Goal: Task Accomplishment & Management: Complete application form

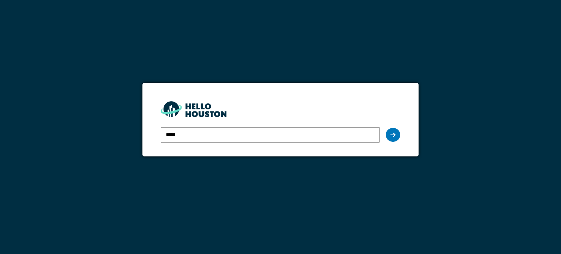
type input "**********"
click at [396, 131] on div at bounding box center [393, 135] width 15 height 14
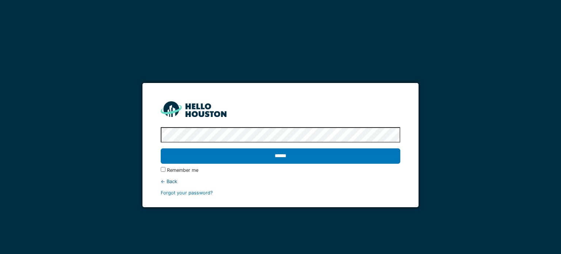
click at [108, 127] on div "**********" at bounding box center [280, 127] width 561 height 254
click at [161, 148] on input "******" at bounding box center [280, 155] width 239 height 15
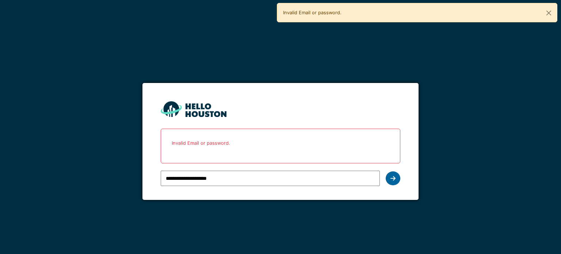
click at [394, 179] on icon at bounding box center [393, 178] width 5 height 6
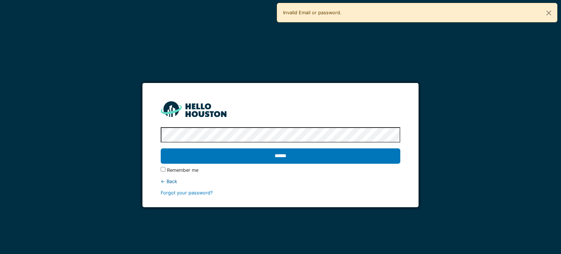
click at [161, 148] on input "******" at bounding box center [280, 155] width 239 height 15
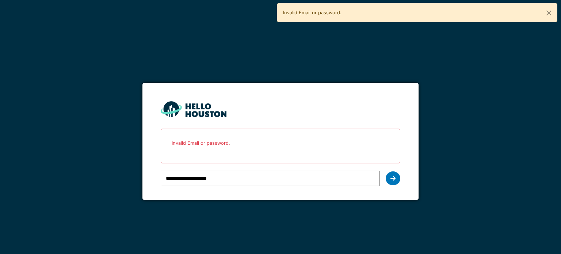
click at [399, 178] on div at bounding box center [393, 178] width 15 height 14
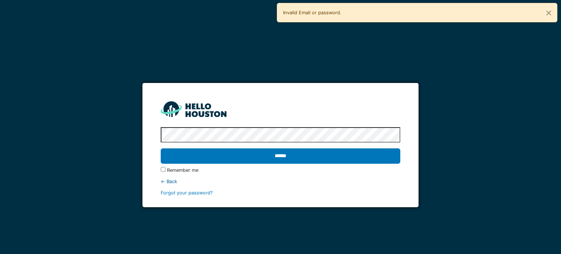
click at [161, 148] on input "******" at bounding box center [280, 155] width 239 height 15
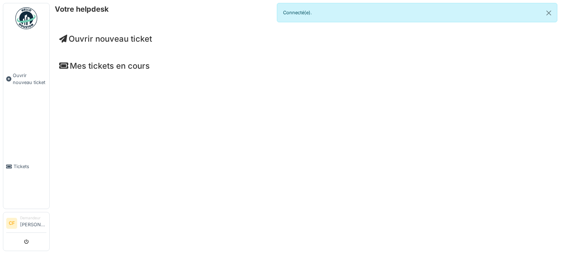
click at [77, 41] on span "Ouvrir nouveau ticket" at bounding box center [105, 39] width 93 height 10
click at [105, 39] on span "Ouvrir nouveau ticket" at bounding box center [105, 39] width 93 height 10
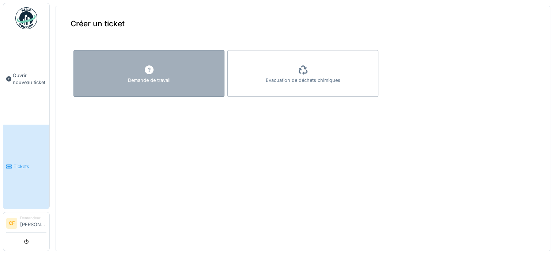
click at [130, 69] on div "Demande de travail" at bounding box center [148, 73] width 151 height 47
click at [145, 77] on div "Demande de travail" at bounding box center [149, 80] width 42 height 7
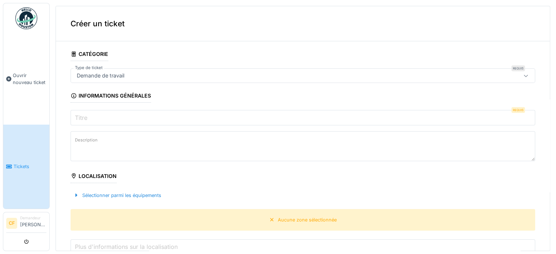
click at [523, 74] on icon at bounding box center [526, 75] width 6 height 5
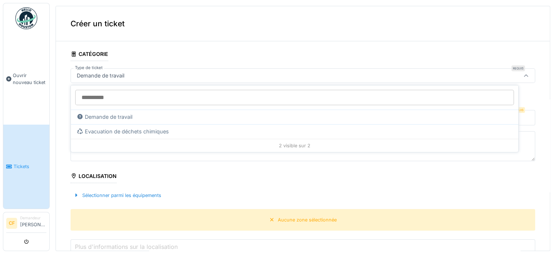
click at [523, 74] on icon at bounding box center [526, 75] width 6 height 5
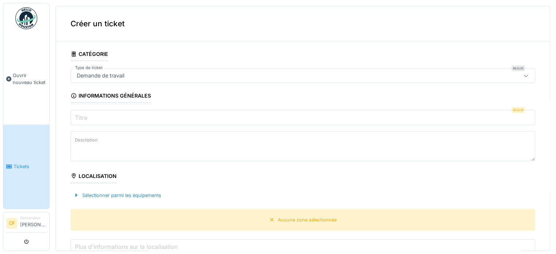
click at [461, 118] on input "Titre" at bounding box center [303, 117] width 464 height 15
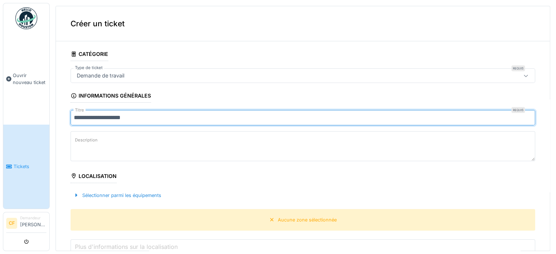
type input "**********"
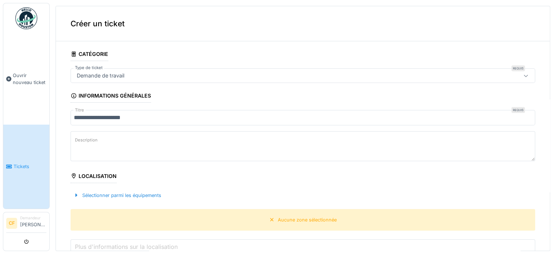
click at [117, 147] on textarea "Description" at bounding box center [303, 146] width 464 height 30
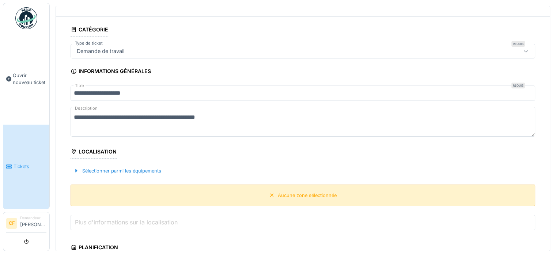
scroll to position [37, 0]
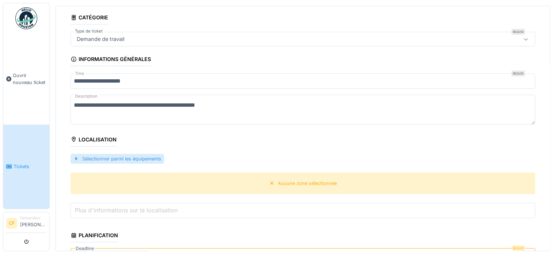
type textarea "**********"
click at [95, 157] on div "Sélectionner parmi les équipements" at bounding box center [118, 159] width 94 height 10
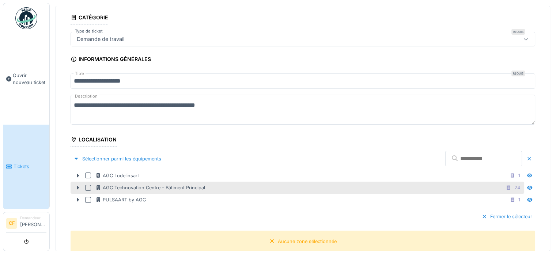
click at [89, 186] on div at bounding box center [88, 188] width 6 height 6
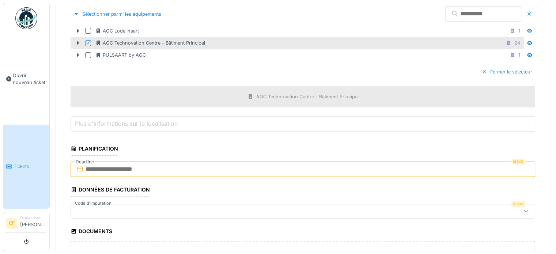
scroll to position [219, 0]
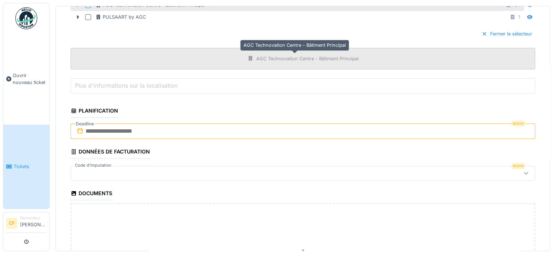
click at [296, 60] on div "AGC Technovation Centre - Bâtiment Principal" at bounding box center [307, 58] width 102 height 7
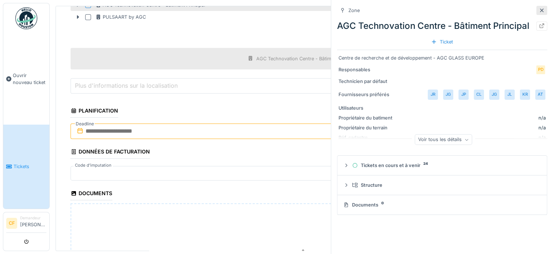
click at [539, 12] on icon at bounding box center [542, 10] width 6 height 5
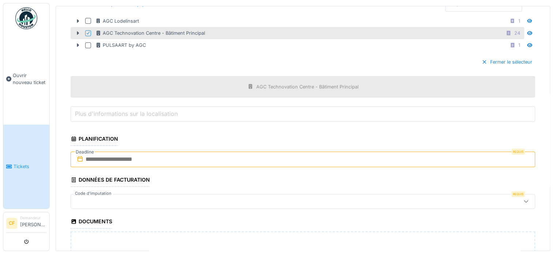
scroll to position [256, 0]
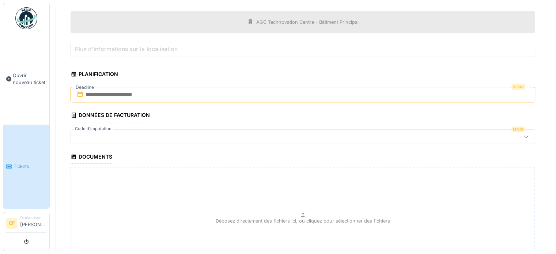
click at [161, 52] on input "Plus d'informations sur la localisation" at bounding box center [303, 49] width 464 height 15
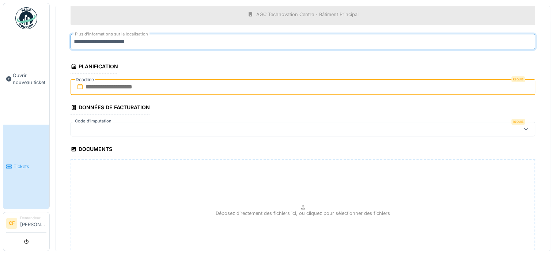
scroll to position [180, 0]
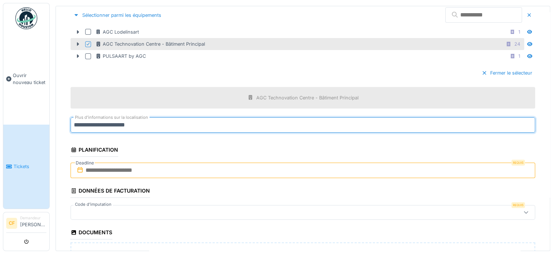
type input "**********"
click at [118, 169] on input "text" at bounding box center [303, 170] width 464 height 15
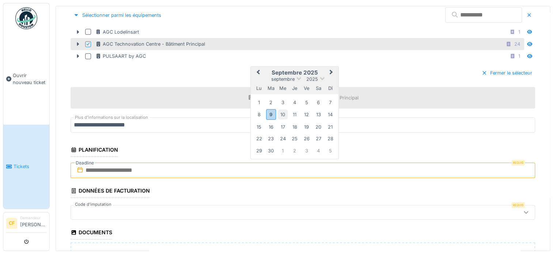
click at [282, 111] on div "10" at bounding box center [283, 115] width 10 height 10
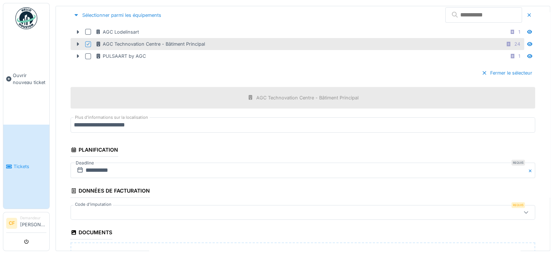
click at [167, 208] on div at bounding box center [277, 212] width 406 height 8
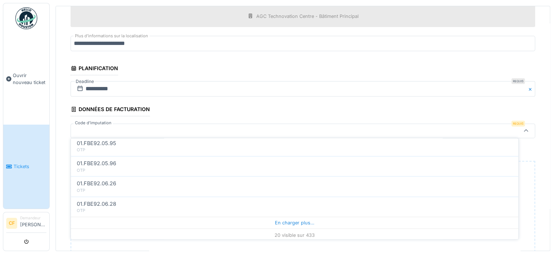
scroll to position [365, 0]
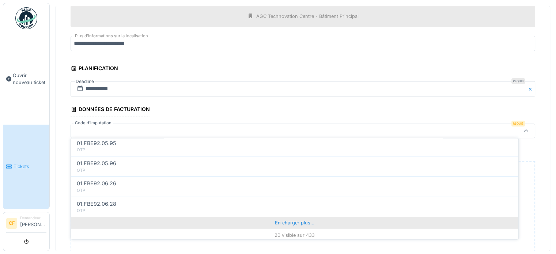
click at [287, 222] on div "En charger plus…" at bounding box center [294, 223] width 447 height 12
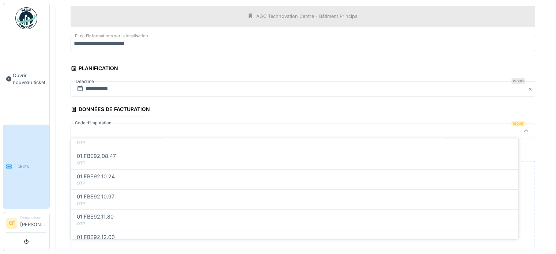
scroll to position [769, 0]
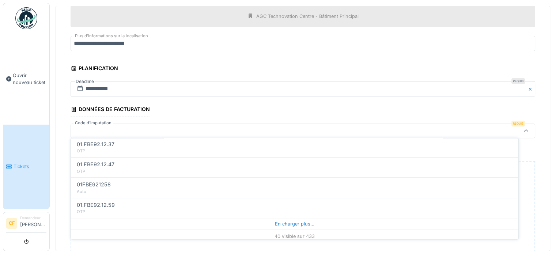
click at [111, 128] on div at bounding box center [277, 131] width 406 height 8
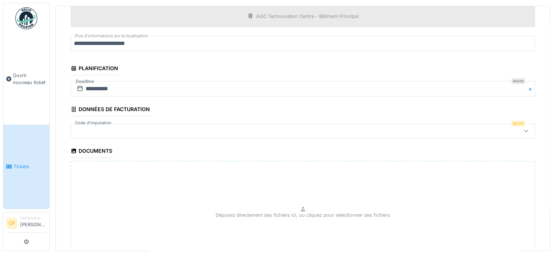
click at [111, 128] on div at bounding box center [277, 131] width 406 height 8
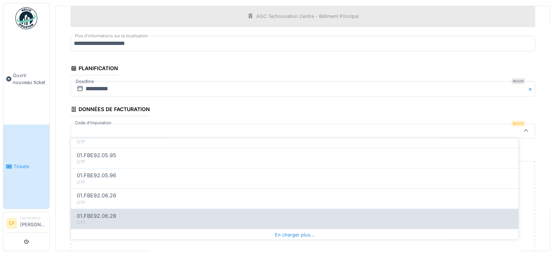
scroll to position [365, 0]
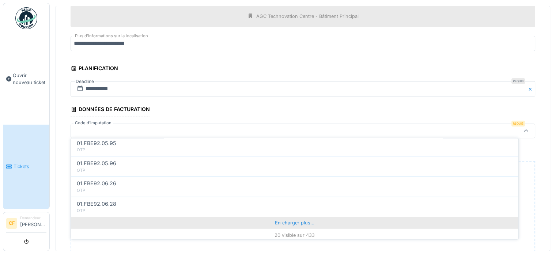
click at [276, 219] on div "En charger plus…" at bounding box center [294, 223] width 447 height 12
click at [285, 222] on div "En charger plus…" at bounding box center [294, 224] width 447 height 12
click at [287, 221] on div "En charger plus…" at bounding box center [294, 226] width 447 height 12
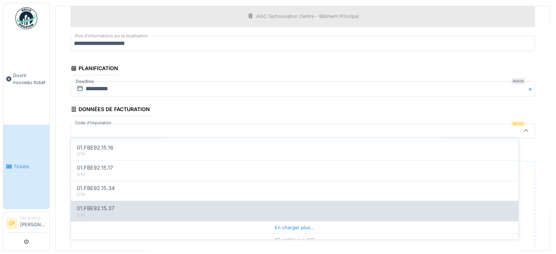
click at [267, 221] on div "En charger plus…" at bounding box center [294, 227] width 447 height 12
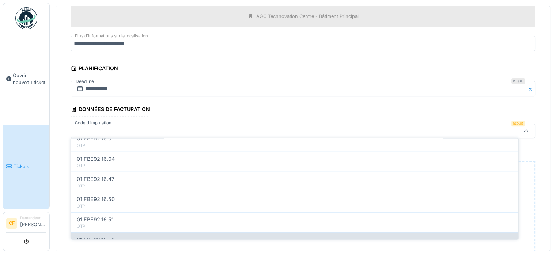
scroll to position [1979, 0]
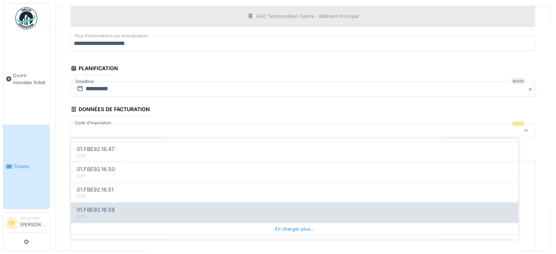
drag, startPoint x: 308, startPoint y: 220, endPoint x: 303, endPoint y: 221, distance: 5.5
click at [308, 223] on div "En charger plus…" at bounding box center [294, 229] width 447 height 12
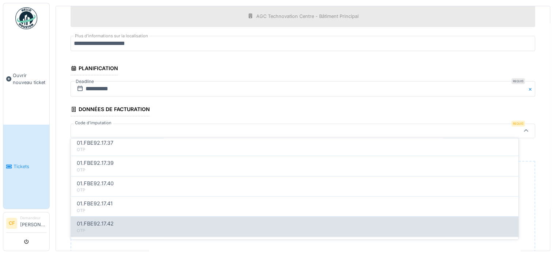
scroll to position [2383, 0]
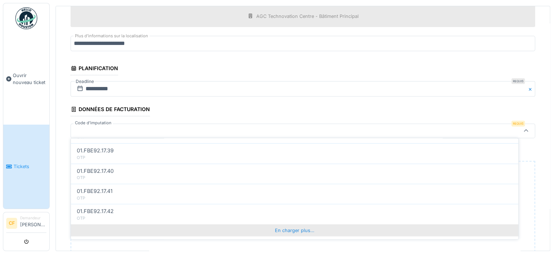
click at [294, 224] on div "En charger plus…" at bounding box center [294, 230] width 447 height 12
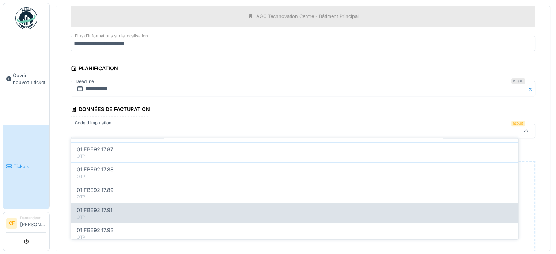
scroll to position [2786, 0]
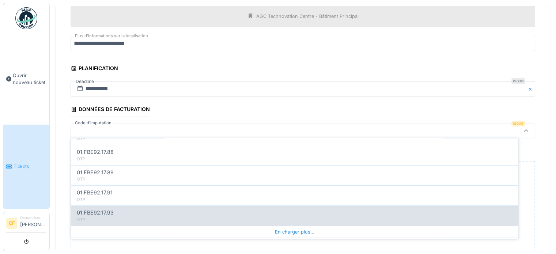
click at [280, 225] on div "En charger plus…" at bounding box center [294, 231] width 447 height 12
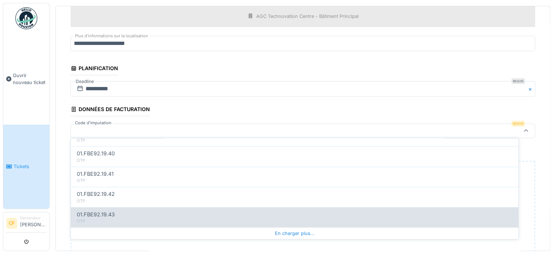
click at [308, 227] on div "En charger plus…" at bounding box center [294, 233] width 447 height 12
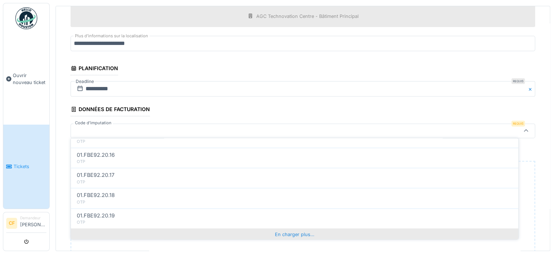
click at [276, 229] on div "En charger plus…" at bounding box center [294, 235] width 447 height 12
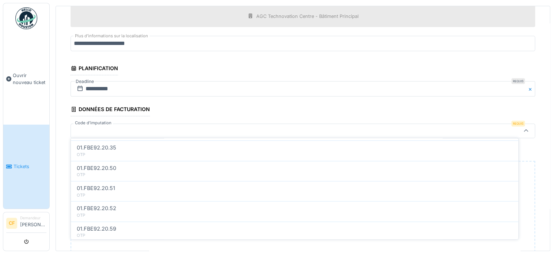
scroll to position [3991, 0]
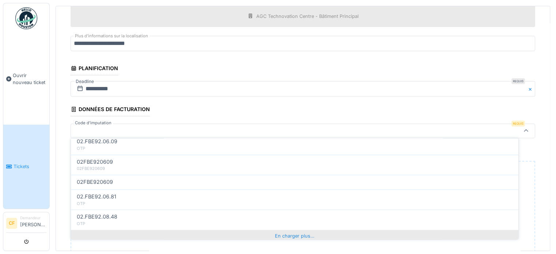
click at [291, 230] on div "En charger plus…" at bounding box center [294, 236] width 447 height 12
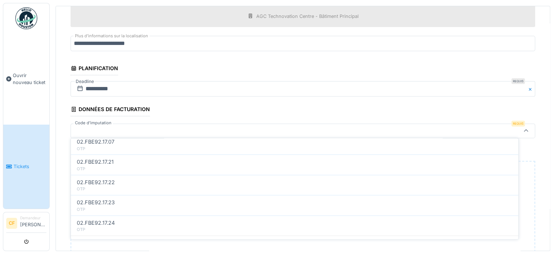
scroll to position [4395, 0]
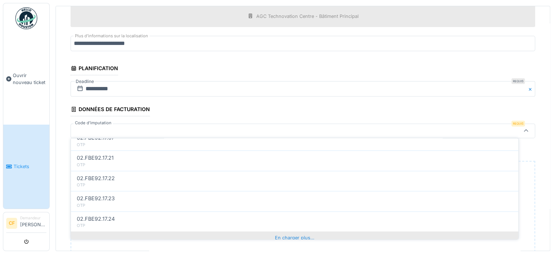
click at [291, 232] on div "En charger plus…" at bounding box center [294, 238] width 447 height 12
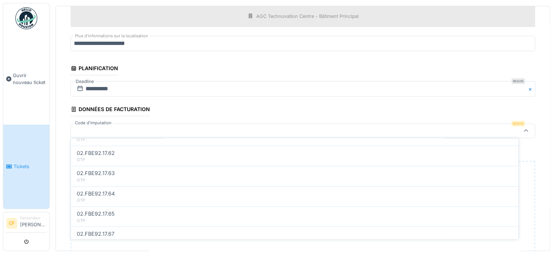
scroll to position [4798, 0]
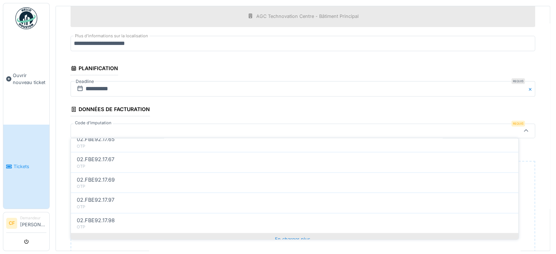
click at [292, 233] on div "En charger plus…" at bounding box center [294, 239] width 447 height 12
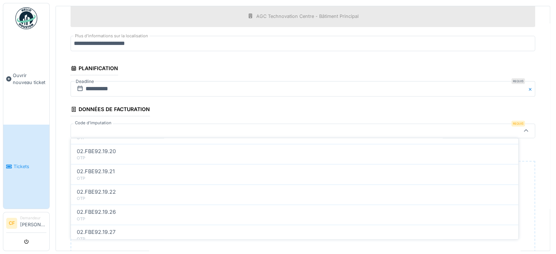
scroll to position [5202, 0]
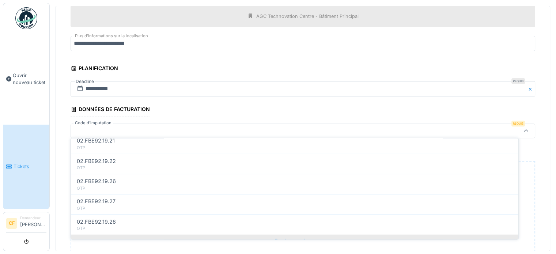
click at [278, 235] on div "En charger plus…" at bounding box center [294, 241] width 447 height 12
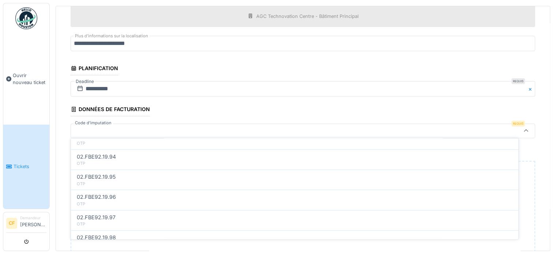
scroll to position [5421, 0]
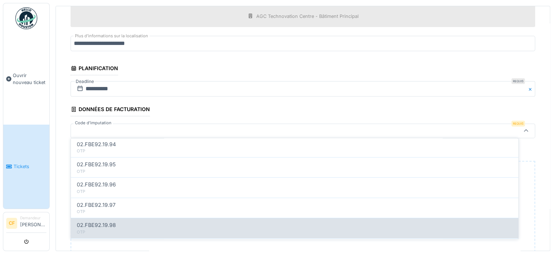
click at [156, 221] on div "02.FBE92.19.98" at bounding box center [295, 225] width 436 height 8
type input "***"
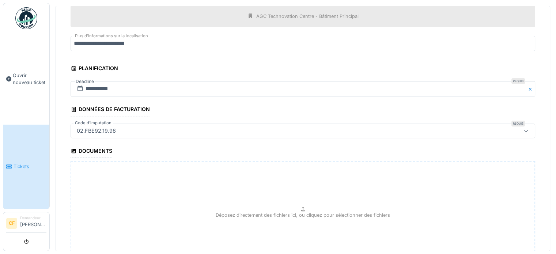
drag, startPoint x: 164, startPoint y: 125, endPoint x: 49, endPoint y: 125, distance: 114.4
click at [49, 125] on body "**********" at bounding box center [278, 127] width 556 height 254
click at [145, 136] on fieldset "**********" at bounding box center [303, 44] width 464 height 518
drag, startPoint x: 130, startPoint y: 126, endPoint x: 73, endPoint y: 125, distance: 57.0
click at [73, 125] on div "02.FBE92.19.98" at bounding box center [303, 131] width 464 height 15
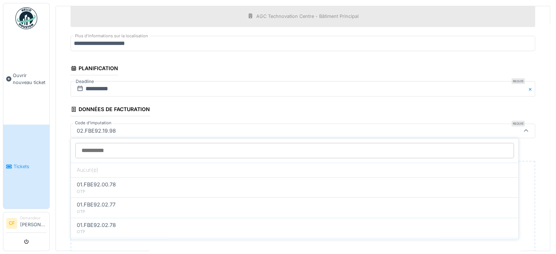
scroll to position [1, 0]
drag, startPoint x: 105, startPoint y: 126, endPoint x: 75, endPoint y: 125, distance: 30.7
click at [75, 127] on div "02.FBE92.19.98" at bounding box center [277, 131] width 406 height 8
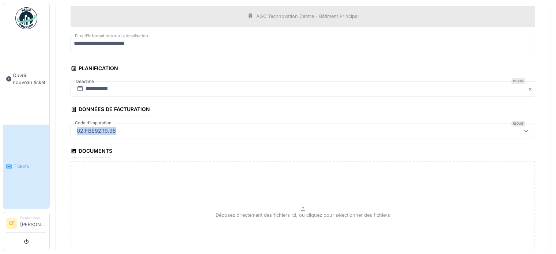
copy div "02.FBE92.19.98"
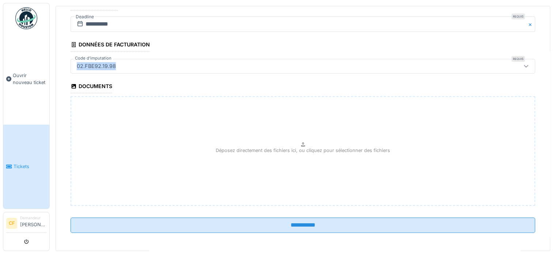
scroll to position [3, 0]
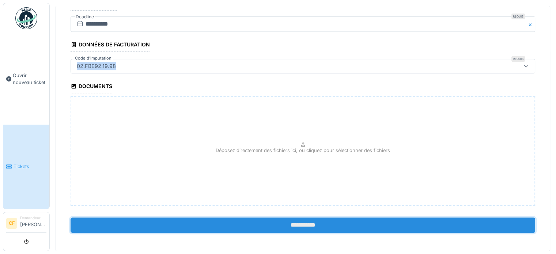
click at [279, 217] on input "**********" at bounding box center [303, 224] width 464 height 15
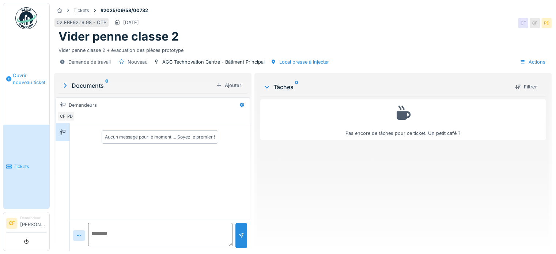
click at [20, 92] on link "Ouvrir nouveau ticket" at bounding box center [26, 78] width 46 height 91
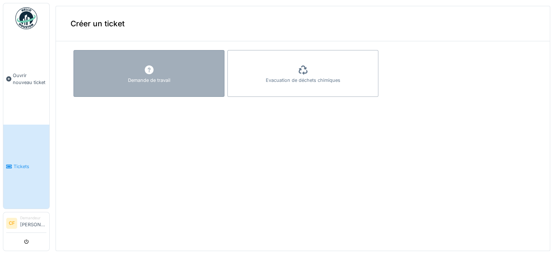
click at [149, 66] on icon at bounding box center [149, 69] width 11 height 9
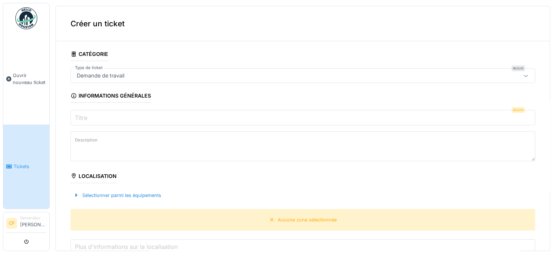
click at [113, 117] on input "Titre" at bounding box center [303, 117] width 464 height 15
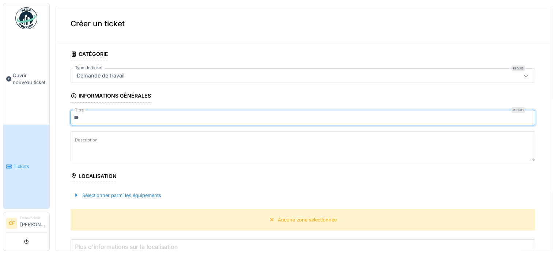
type input "*"
type input "**********"
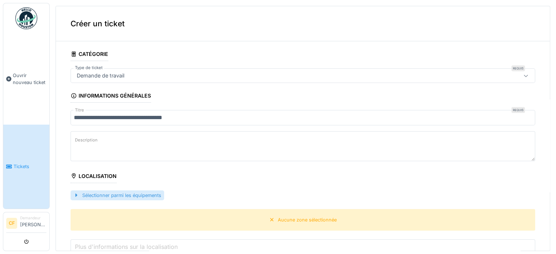
click at [86, 196] on div "Sélectionner parmi les équipements" at bounding box center [118, 195] width 94 height 10
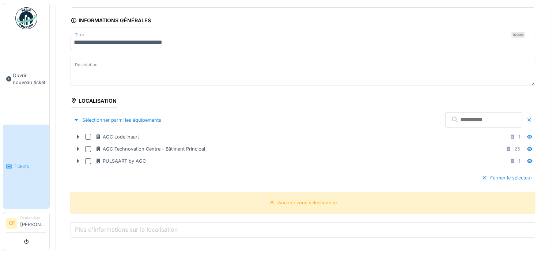
scroll to position [110, 0]
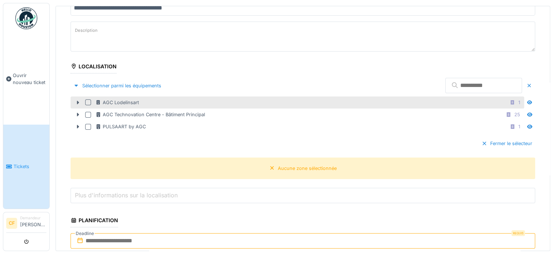
click at [88, 102] on div at bounding box center [88, 102] width 6 height 6
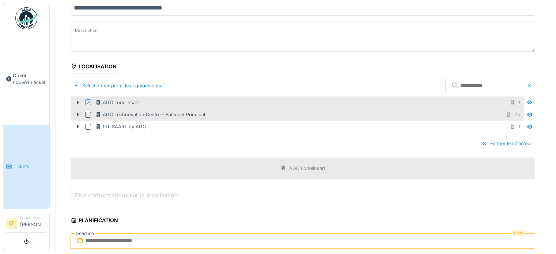
click at [87, 113] on div at bounding box center [88, 115] width 6 height 6
click at [87, 100] on div at bounding box center [88, 102] width 6 height 6
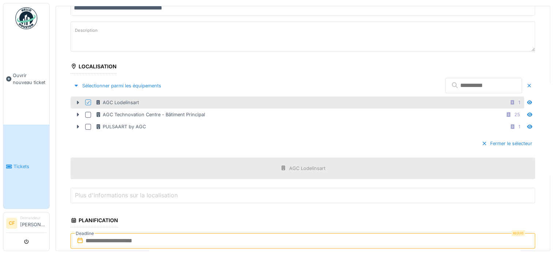
drag, startPoint x: 88, startPoint y: 114, endPoint x: 100, endPoint y: 146, distance: 33.7
click at [89, 114] on div at bounding box center [88, 115] width 6 height 6
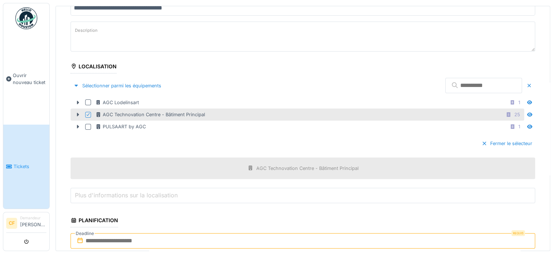
click at [126, 194] on label "Plus d'informations sur la localisation" at bounding box center [126, 195] width 106 height 9
click at [126, 194] on input "Plus d'informations sur la localisation" at bounding box center [303, 195] width 464 height 15
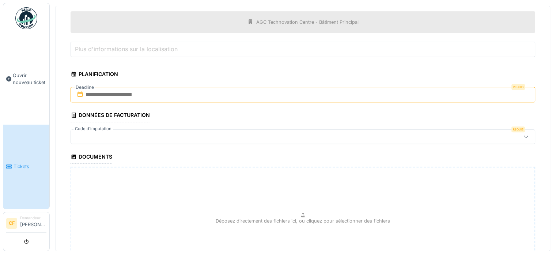
click at [106, 135] on div at bounding box center [277, 137] width 406 height 8
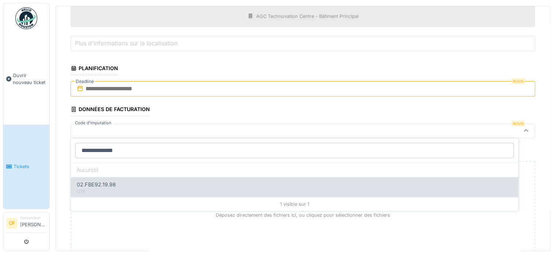
type input "**********"
click at [106, 183] on span "02.FBE92.19.98" at bounding box center [96, 185] width 39 height 8
type input "***"
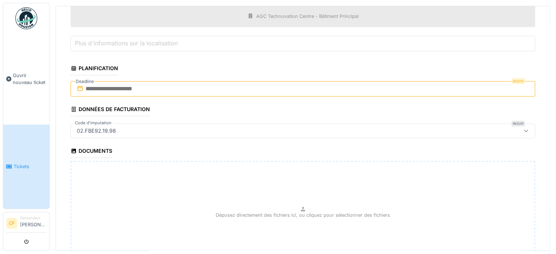
click at [146, 89] on input "text" at bounding box center [303, 88] width 464 height 15
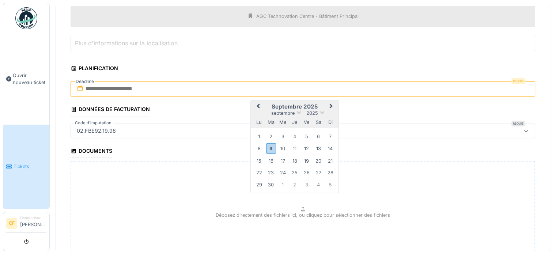
drag, startPoint x: 285, startPoint y: 146, endPoint x: 278, endPoint y: 144, distance: 7.5
click at [285, 146] on div "10" at bounding box center [283, 149] width 10 height 10
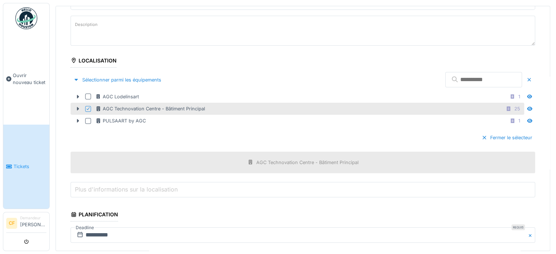
scroll to position [225, 0]
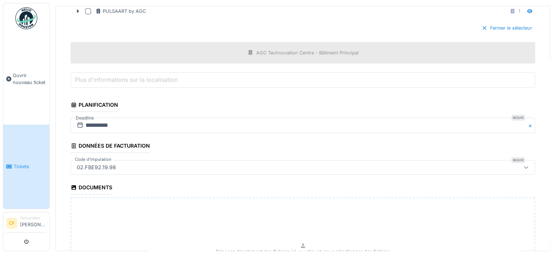
click at [130, 76] on label "Plus d'informations sur la localisation" at bounding box center [126, 79] width 106 height 9
click at [130, 76] on input "Plus d'informations sur la localisation" at bounding box center [303, 79] width 464 height 15
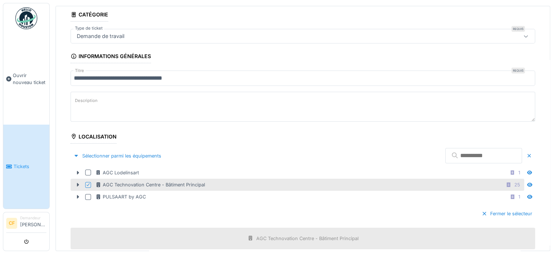
scroll to position [146, 0]
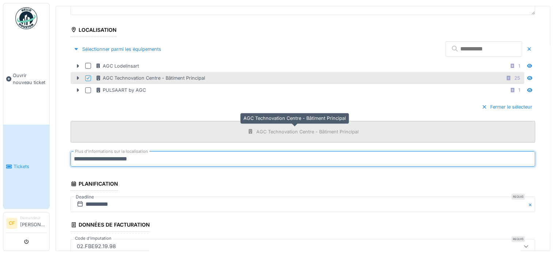
type input "**********"
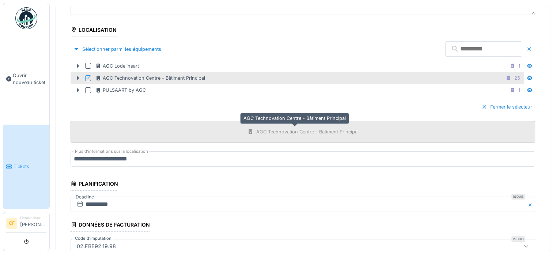
click at [286, 128] on div "AGC Technovation Centre - Bâtiment Principal" at bounding box center [307, 131] width 102 height 7
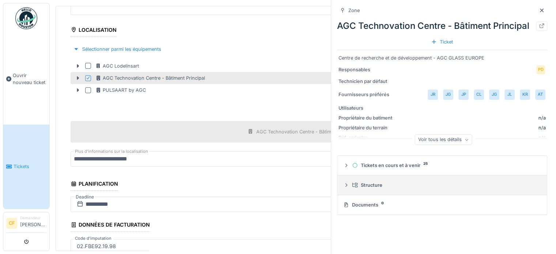
click at [345, 187] on icon at bounding box center [346, 185] width 6 height 5
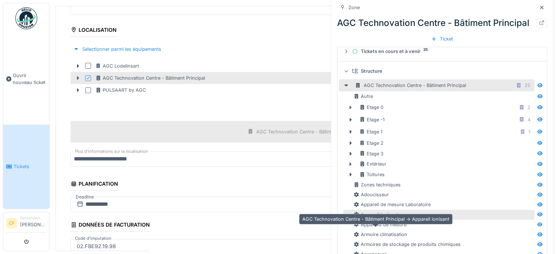
scroll to position [114, 0]
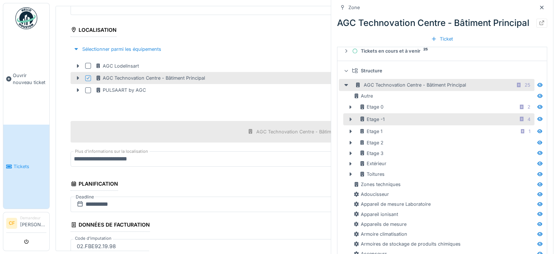
click at [350, 121] on icon at bounding box center [350, 119] width 2 height 4
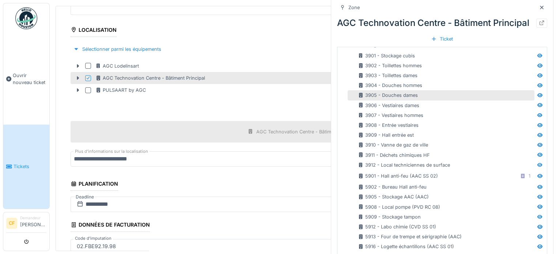
scroll to position [261, 0]
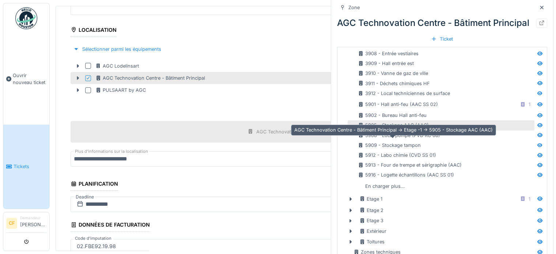
click at [383, 129] on div "5905 - Stockage AAC (AAC)" at bounding box center [393, 125] width 71 height 7
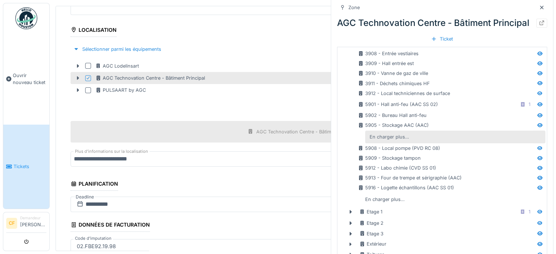
click at [387, 142] on div "En charger plus…" at bounding box center [389, 137] width 45 height 10
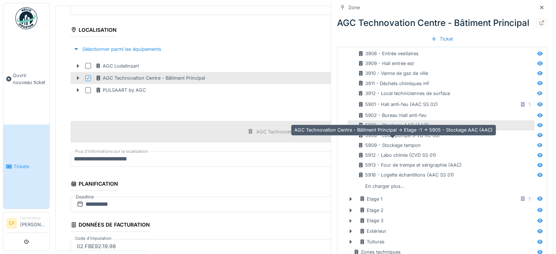
click at [415, 129] on div "5905 - Stockage AAC (AAC)" at bounding box center [393, 125] width 71 height 7
click at [393, 129] on div "5905 - Stockage AAC (AAC)" at bounding box center [393, 125] width 71 height 7
click at [368, 129] on div "5905 - Stockage AAC (AAC)" at bounding box center [393, 125] width 71 height 7
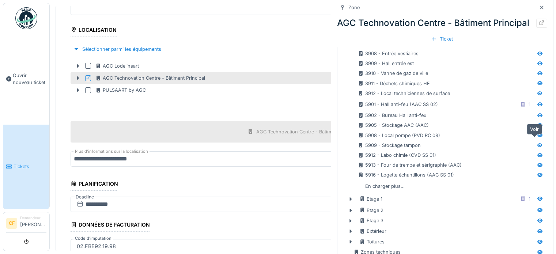
click at [537, 127] on icon at bounding box center [539, 125] width 5 height 4
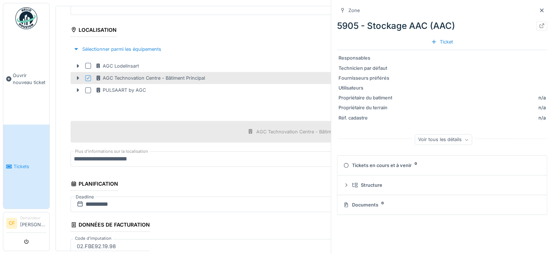
scroll to position [3, 0]
click at [539, 10] on icon at bounding box center [542, 10] width 6 height 5
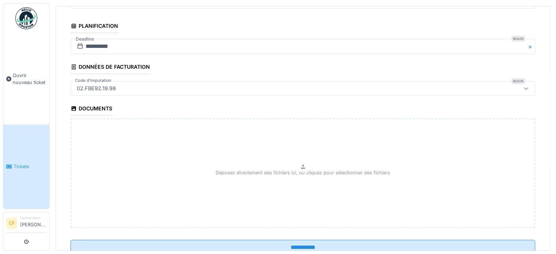
scroll to position [326, 0]
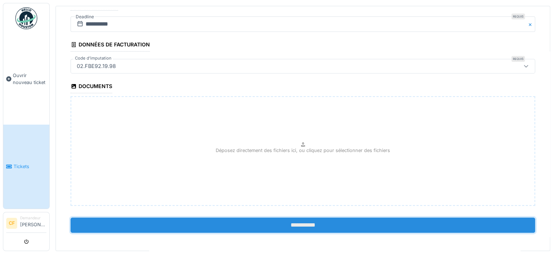
click at [271, 223] on input "**********" at bounding box center [303, 224] width 464 height 15
